Goal: Ask a question: Seek information or help from site administrators or community

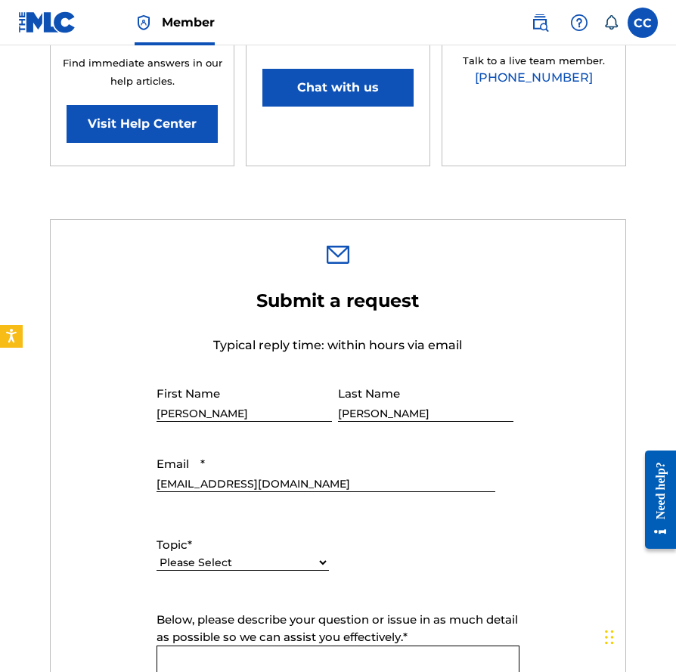
scroll to position [420, 0]
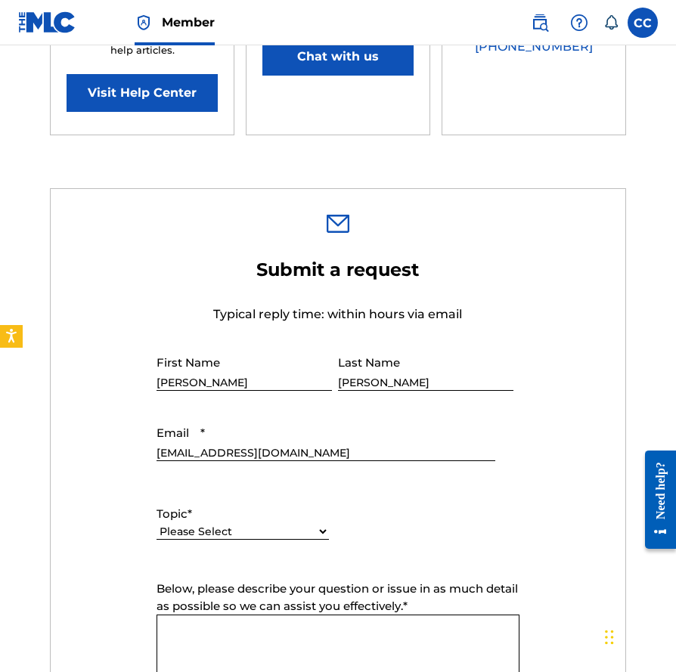
click at [248, 382] on input "[PERSON_NAME]" at bounding box center [243, 369] width 175 height 43
click at [252, 379] on input "[PERSON_NAME]" at bounding box center [243, 369] width 175 height 43
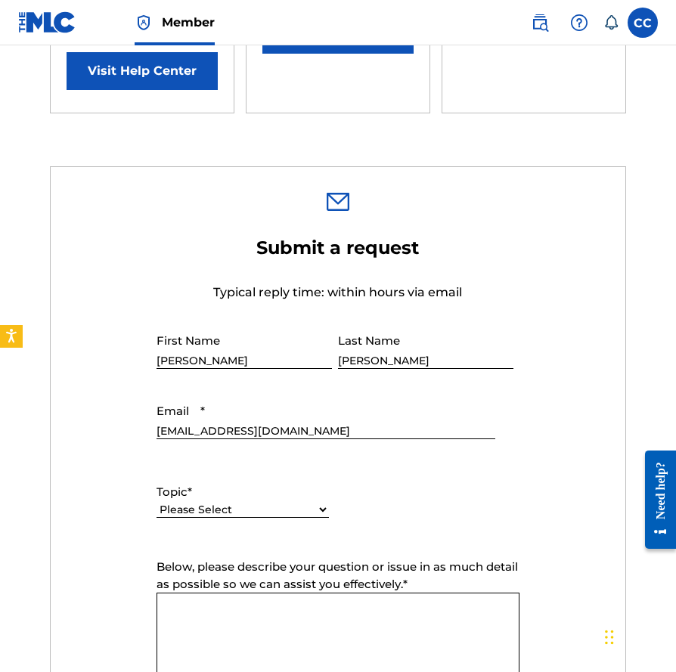
scroll to position [494, 0]
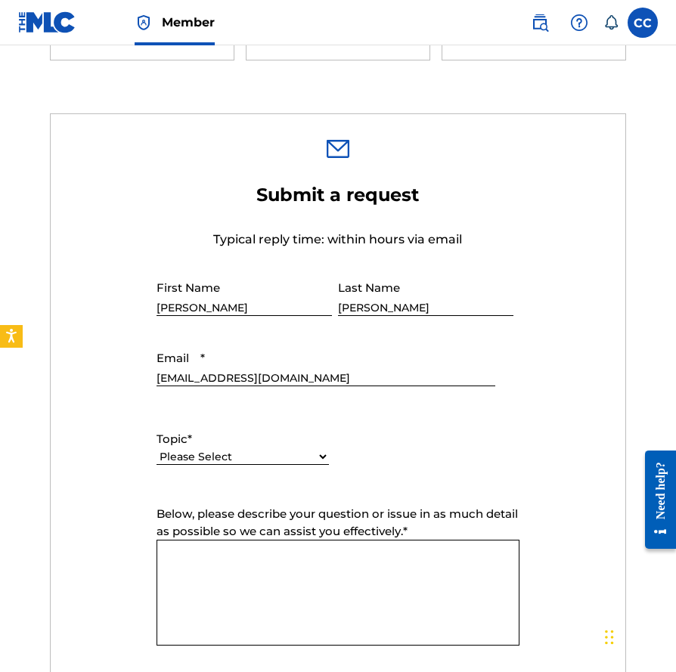
select select "I need help with managing my catalog"
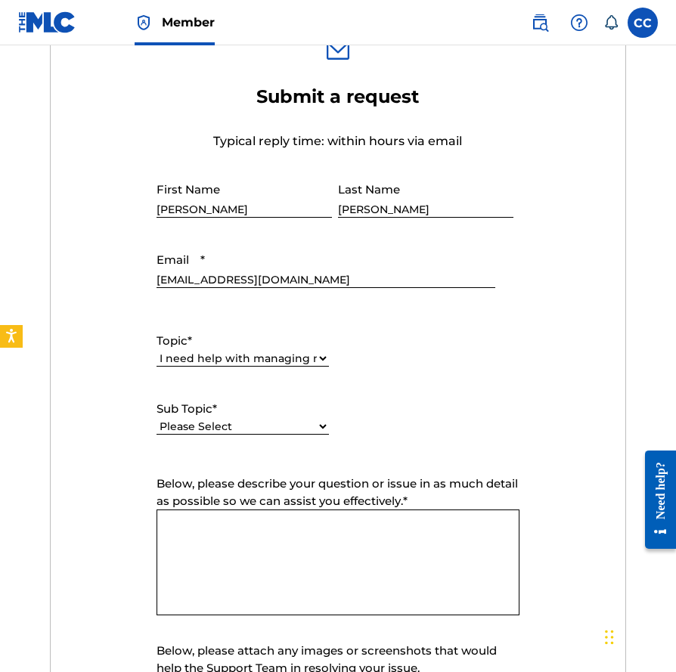
scroll to position [662, 0]
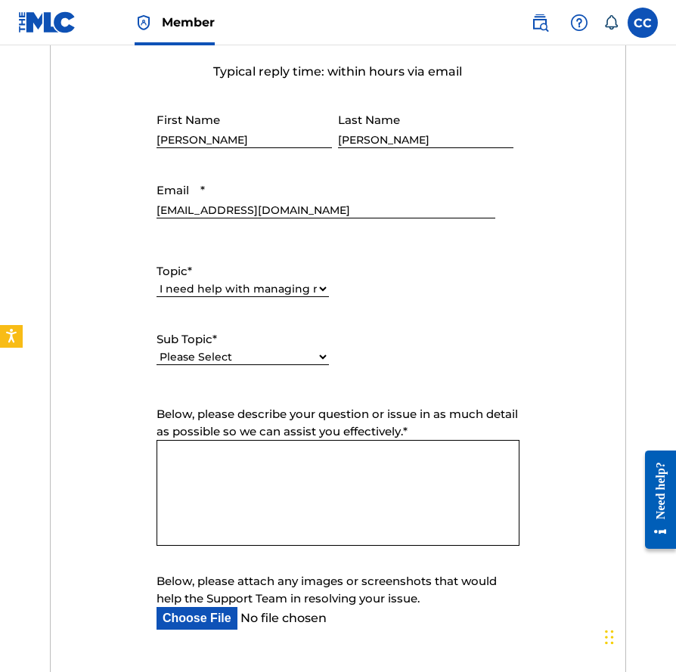
paste textarea ". I got this email along with the following four... MLC Conflict Procedure ID N…"
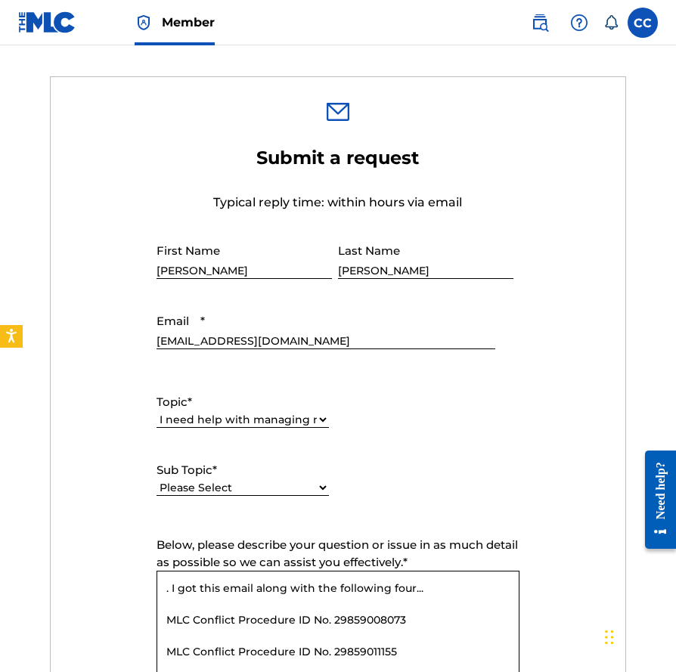
scroll to position [680, 0]
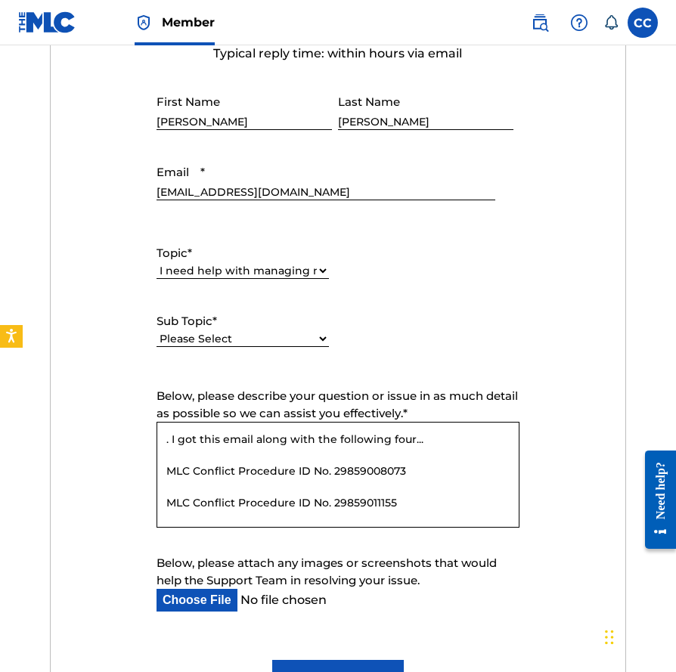
click at [245, 433] on textarea ". I got this email along with the following four... MLC Conflict Procedure ID N…" at bounding box center [337, 475] width 363 height 106
click at [171, 440] on textarea ". I got this email along with the following four... MLC Conflict Procedure ID N…" at bounding box center [337, 475] width 363 height 106
click at [202, 438] on textarea "I got this email along with the following four... MLC Conflict Procedure ID No.…" at bounding box center [337, 475] width 363 height 106
click at [201, 438] on textarea "I got this email along with the following four... MLC Conflict Procedure ID No.…" at bounding box center [337, 475] width 363 height 106
click at [194, 438] on textarea "I got this email along with the following four... MLC Conflict Procedure ID No.…" at bounding box center [337, 475] width 363 height 106
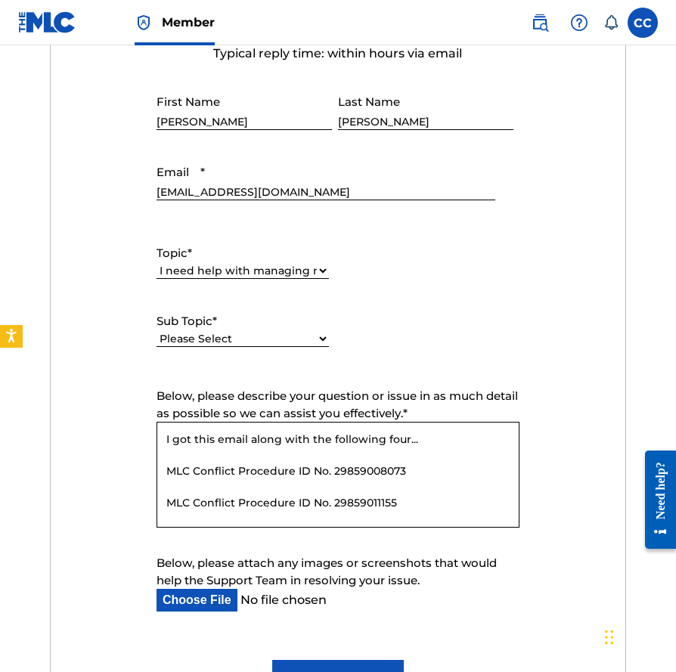
drag, startPoint x: 190, startPoint y: 437, endPoint x: 328, endPoint y: 441, distance: 137.6
click at [328, 441] on textarea "I got this email along with the following four... MLC Conflict Procedure ID No.…" at bounding box center [337, 475] width 363 height 106
click at [430, 443] on textarea "I got a few emails regarding the following four... MLC Conflict Procedure ID No…" at bounding box center [337, 475] width 363 height 106
click at [443, 446] on textarea "I got a few emails regading the following four... MLC Conflict Procedure ID No.…" at bounding box center [337, 475] width 363 height 106
click at [432, 435] on textarea "I got a few emails regading the following four... MLC Conflict Procedure ID No.…" at bounding box center [337, 475] width 363 height 106
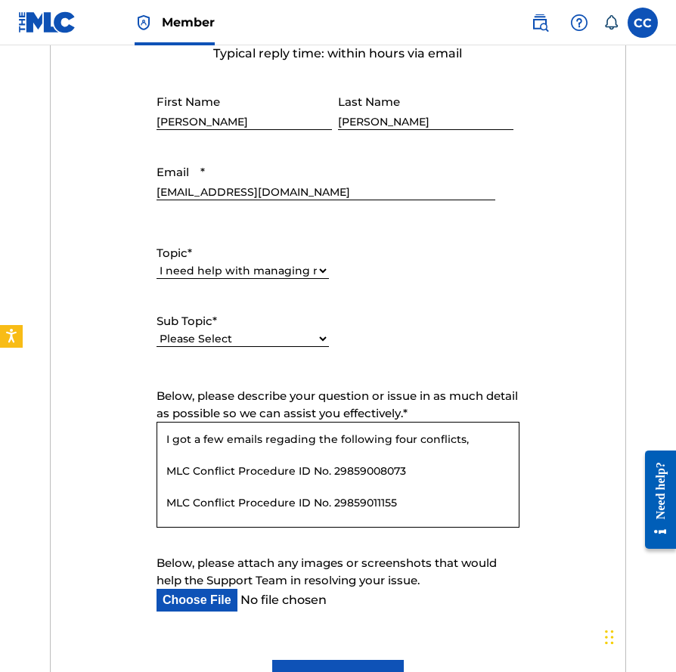
click at [400, 434] on textarea "I got a few emails regading the following four conflicts, MLC Conflict Procedur…" at bounding box center [337, 475] width 363 height 106
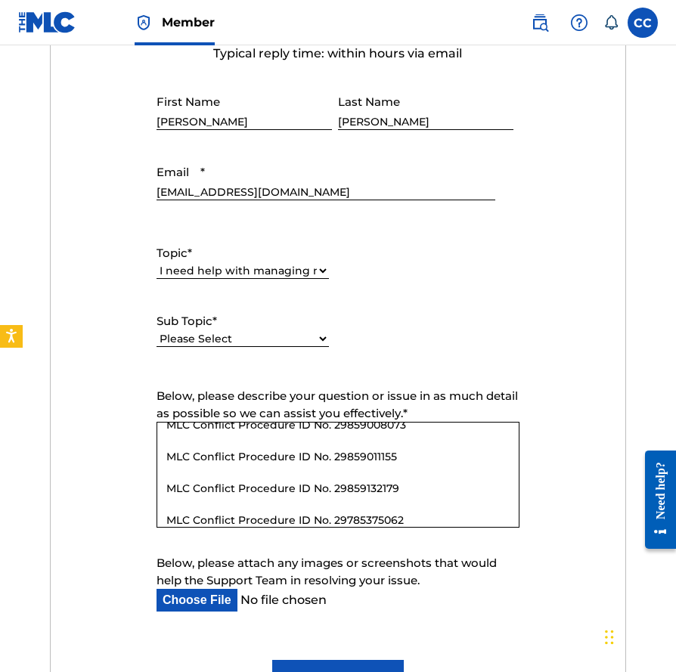
scroll to position [114, 0]
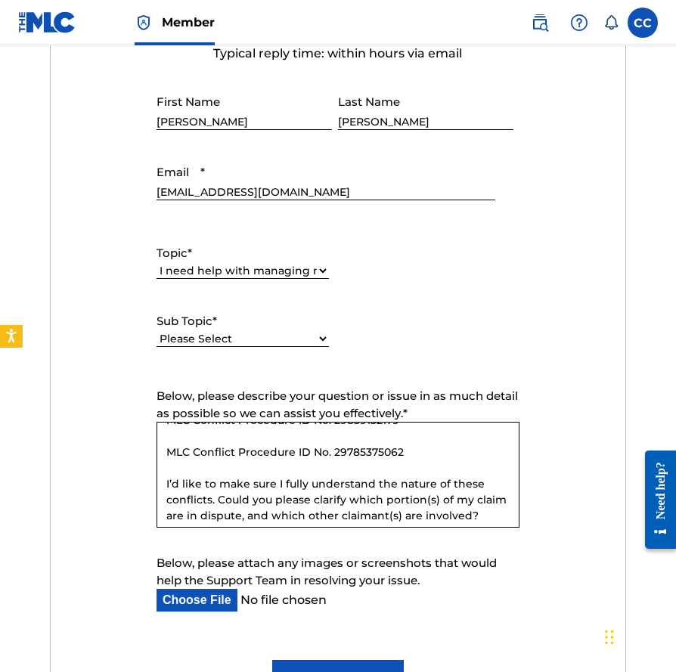
click at [401, 453] on textarea "I got a few emails regading the following five conflicts, MLC Conflict Procedur…" at bounding box center [337, 475] width 363 height 106
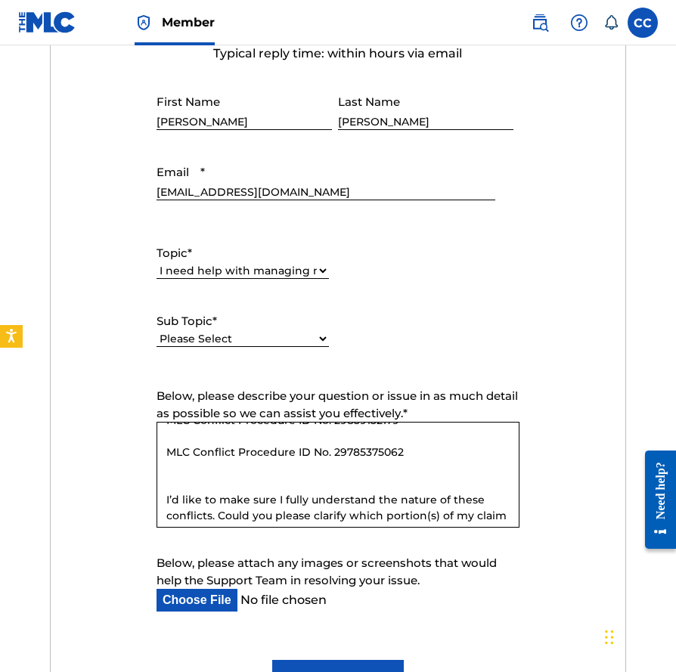
paste textarea "MLC Conflict Procedure ID No. 29861178489"
click at [324, 431] on textarea "I got a few emails regading the following five conflicts, MLC Conflict Procedur…" at bounding box center [337, 475] width 363 height 106
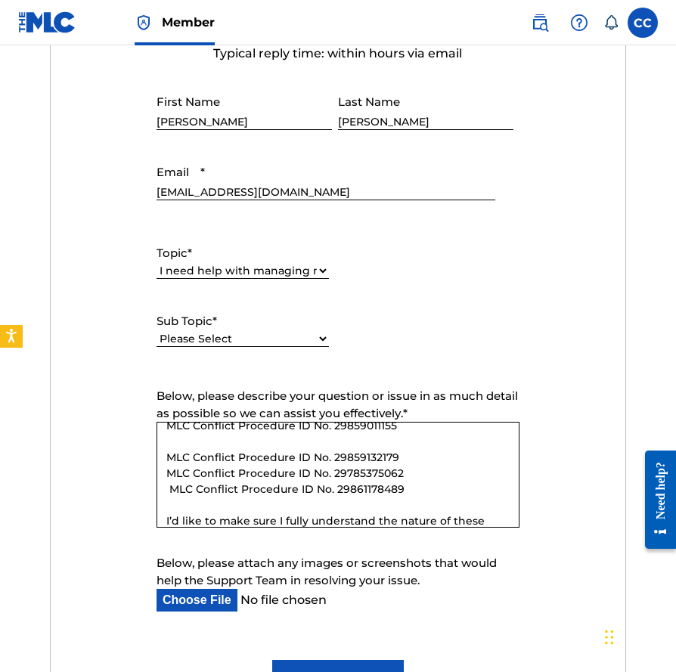
scroll to position [24, 0]
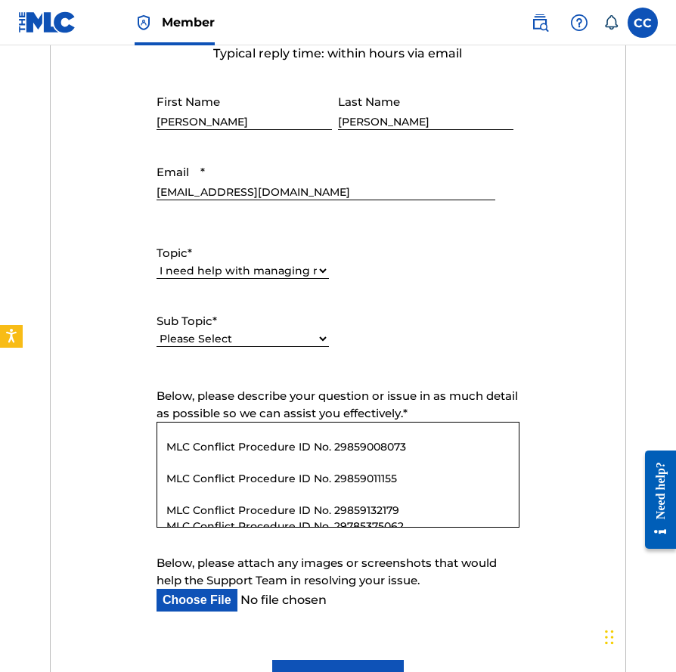
click at [219, 491] on textarea "I got a few emails regading the following five conflicts, MLC Conflict Procedur…" at bounding box center [337, 475] width 363 height 106
click at [202, 456] on textarea "I got a few emails regading the following five conflicts, MLC Conflict Procedur…" at bounding box center [337, 475] width 363 height 106
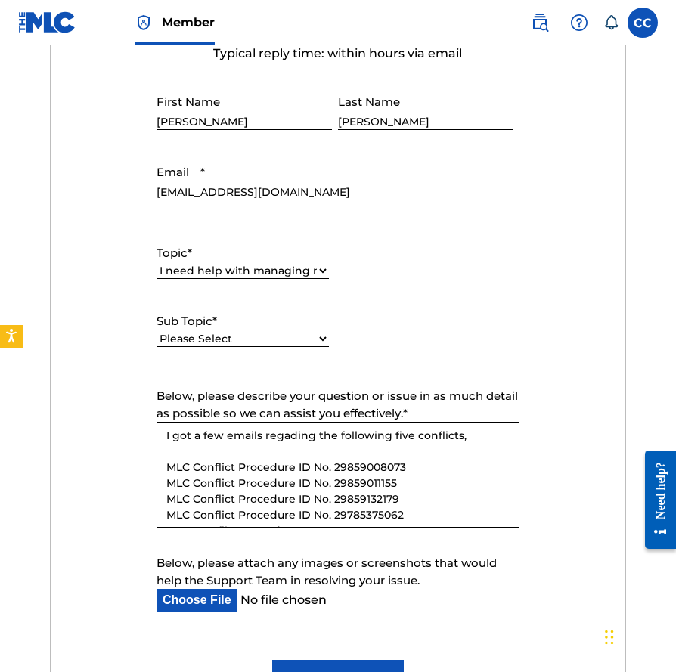
scroll to position [0, 0]
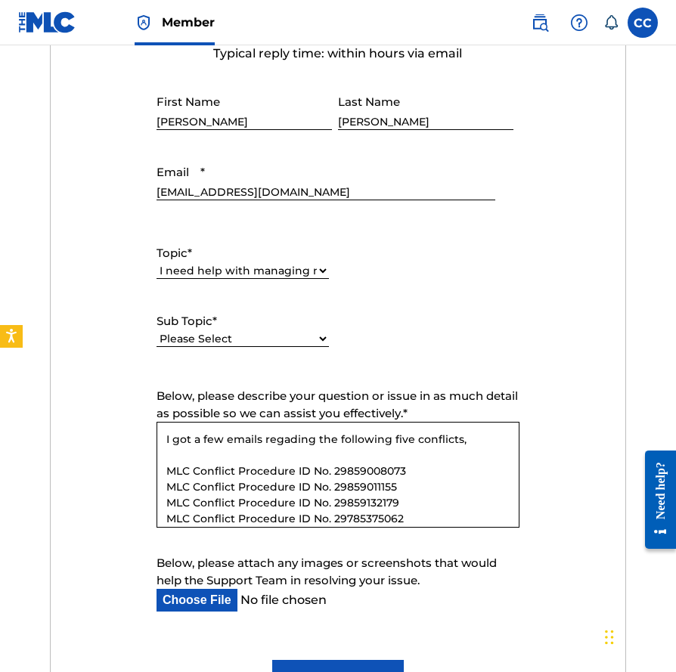
click at [198, 451] on textarea "I got a few emails regading the following five conflicts, MLC Conflict Procedur…" at bounding box center [337, 475] width 363 height 106
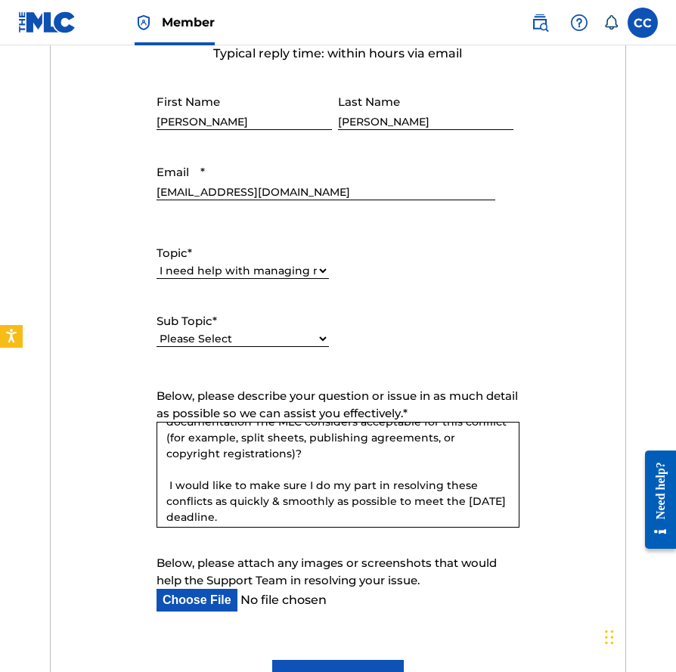
scroll to position [61, 0]
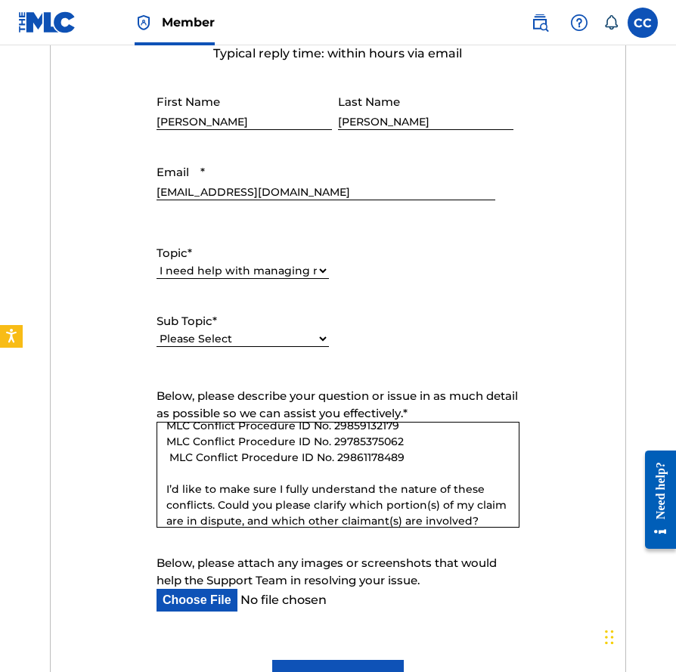
click at [166, 454] on textarea "I got a few emails regading the following five conflicts, MLC Conflict Procedur…" at bounding box center [337, 475] width 363 height 106
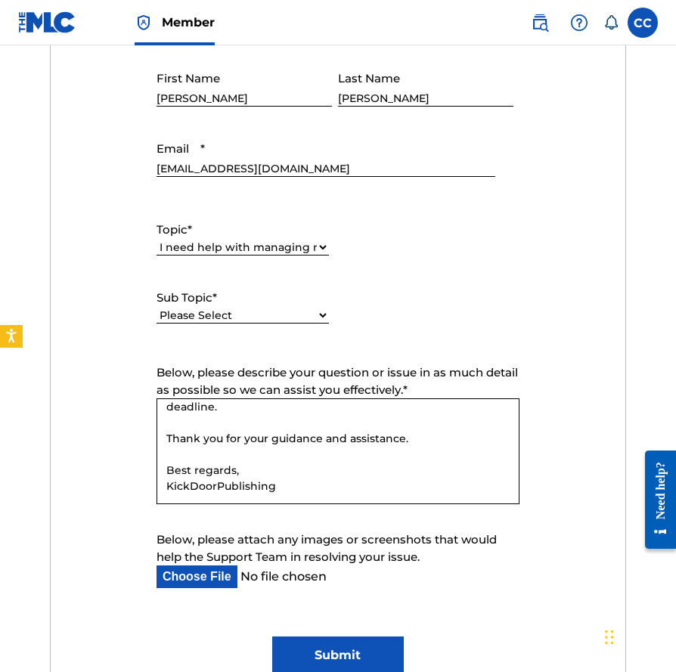
scroll to position [763, 0]
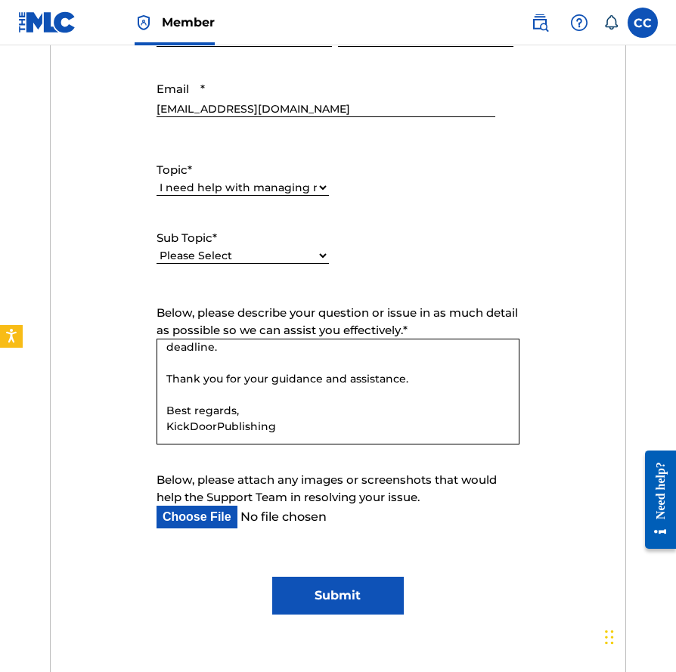
click at [271, 433] on textarea "I got a few emails regading the following five conflicts, MLC Conflict Procedur…" at bounding box center [337, 392] width 363 height 106
drag, startPoint x: 284, startPoint y: 429, endPoint x: 202, endPoint y: 423, distance: 82.6
click at [159, 420] on textarea "I got a few emails regading the following five conflicts, MLC Conflict Procedur…" at bounding box center [337, 392] width 363 height 106
click at [311, 429] on textarea "I got a few emails regading the following five conflicts, MLC Conflict Procedur…" at bounding box center [337, 392] width 363 height 106
drag, startPoint x: 311, startPoint y: 429, endPoint x: 161, endPoint y: 371, distance: 160.6
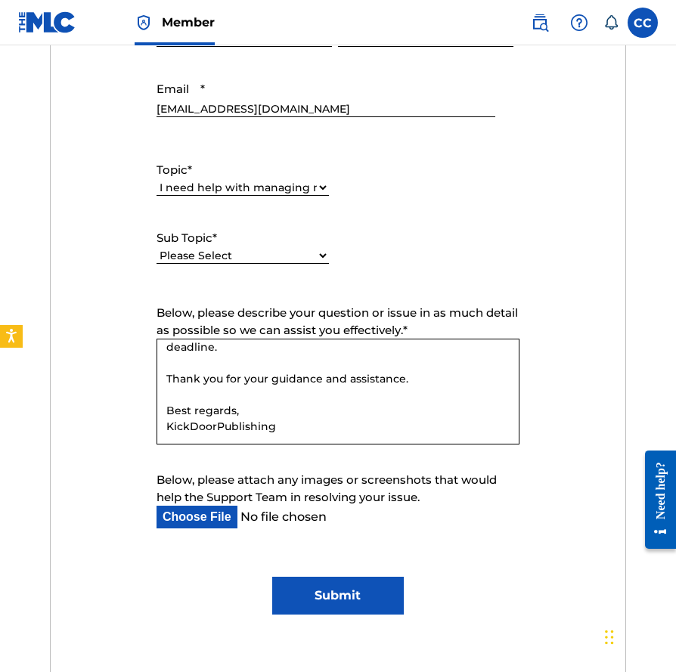
click at [161, 371] on textarea "I got a few emails regading the following five conflicts, MLC Conflict Procedur…" at bounding box center [337, 392] width 363 height 106
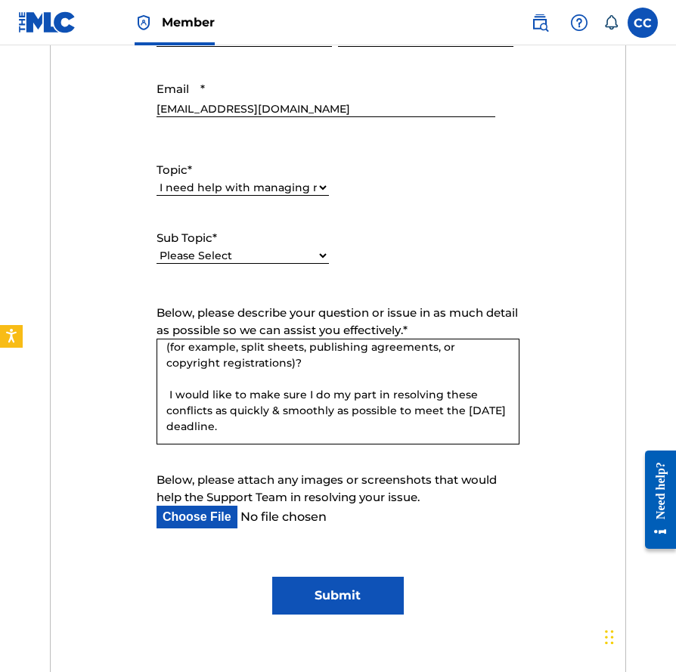
scroll to position [215, 0]
type textarea "I got a few emails regading the following five conflicts, MLC Conflict Procedur…"
click at [216, 516] on input "Below, please attach any images or screenshots that would help the Support Team…" at bounding box center [325, 517] width 339 height 23
type input "C:\fakepath\Gmail - Work Conflict: "IMPOSSIBLE" (IV7W80) - MLC Conflict Procedu…"
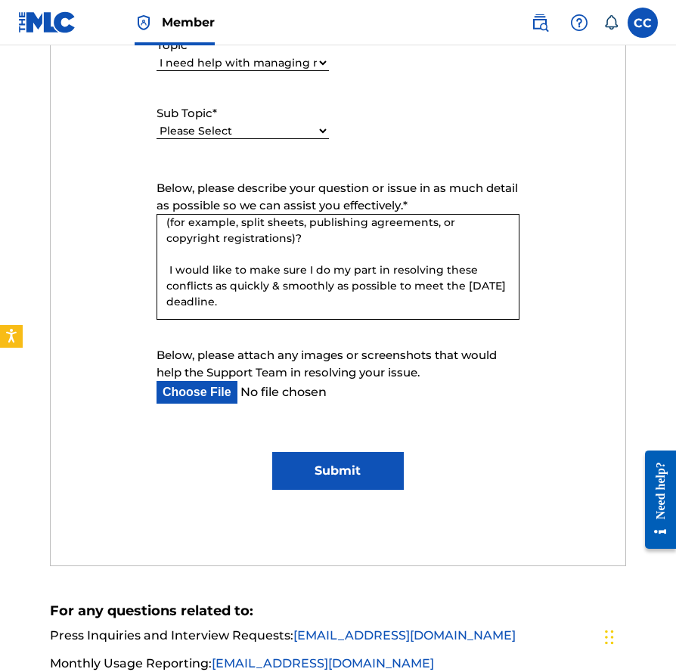
scroll to position [1110, 0]
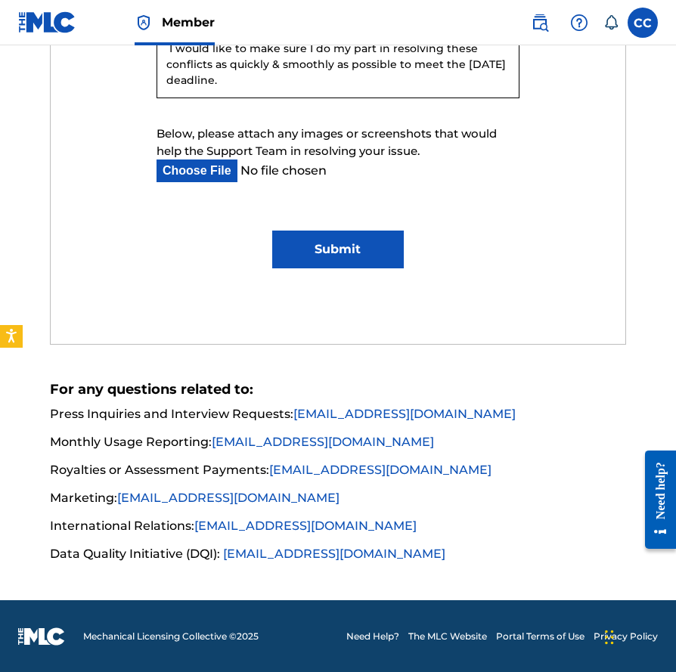
click at [366, 258] on input "Submit" at bounding box center [338, 250] width 132 height 38
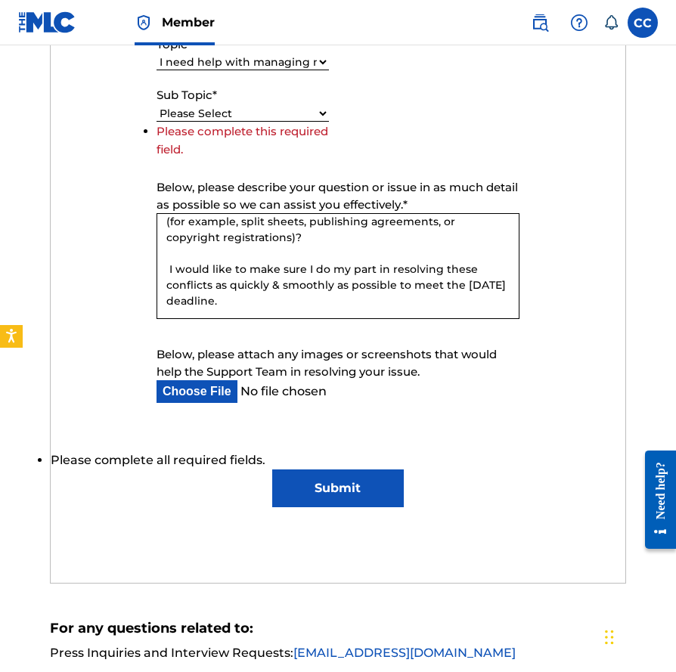
scroll to position [748, 0]
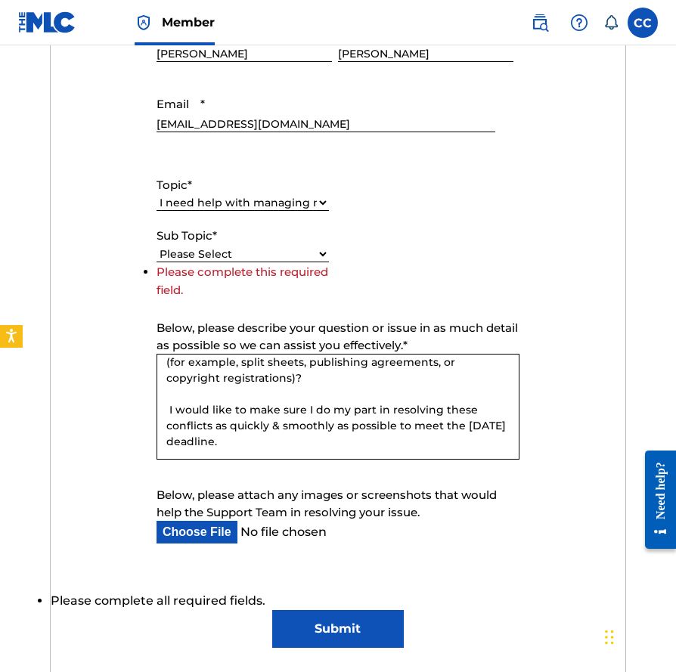
click at [297, 263] on li "Please complete this required field." at bounding box center [242, 281] width 172 height 36
select select "I need help with a conflict or overclaim"
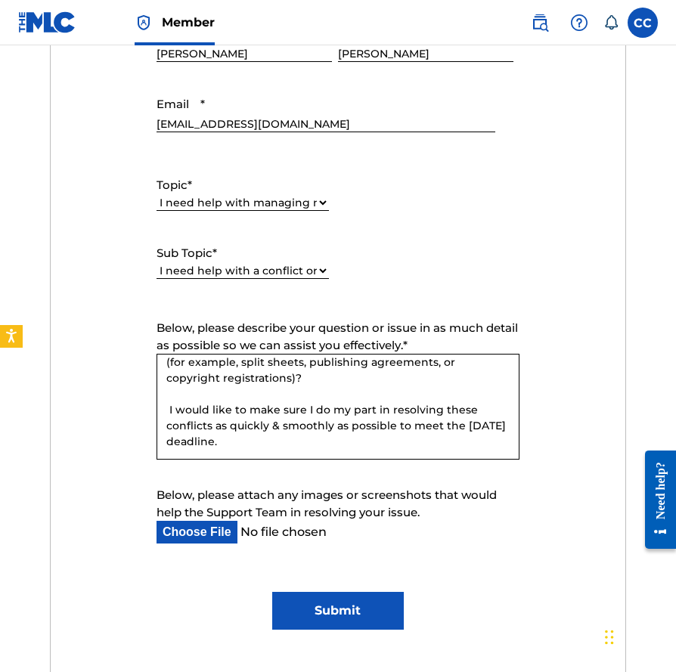
click at [367, 613] on input "Submit" at bounding box center [338, 611] width 132 height 38
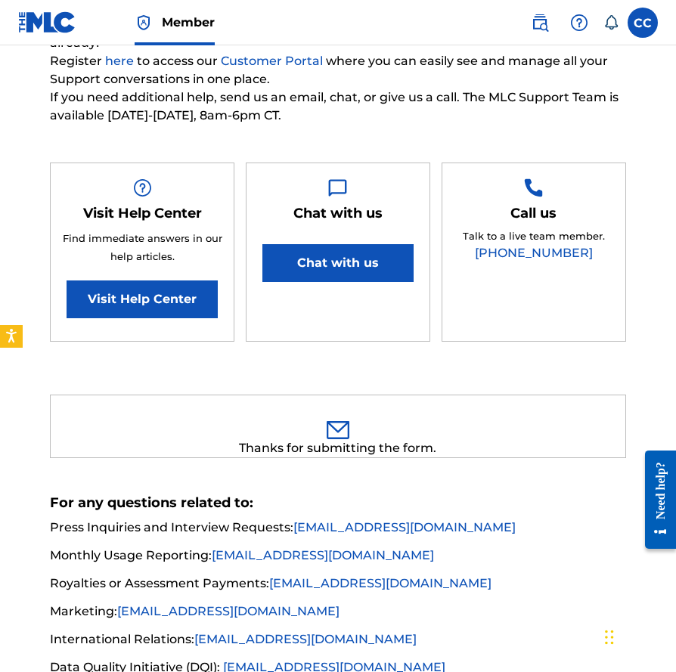
scroll to position [101, 0]
